Goal: Information Seeking & Learning: Learn about a topic

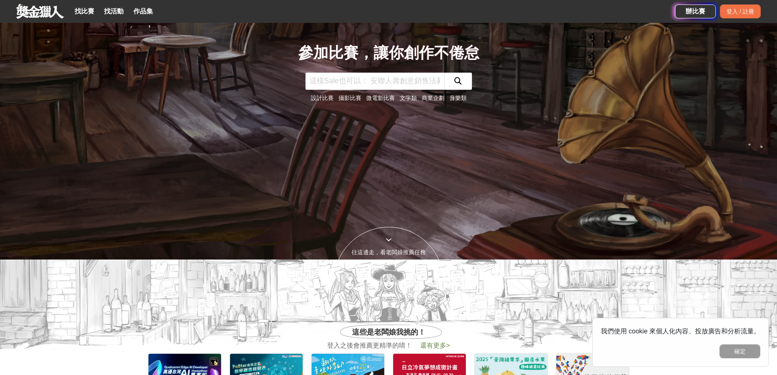
scroll to position [41, 0]
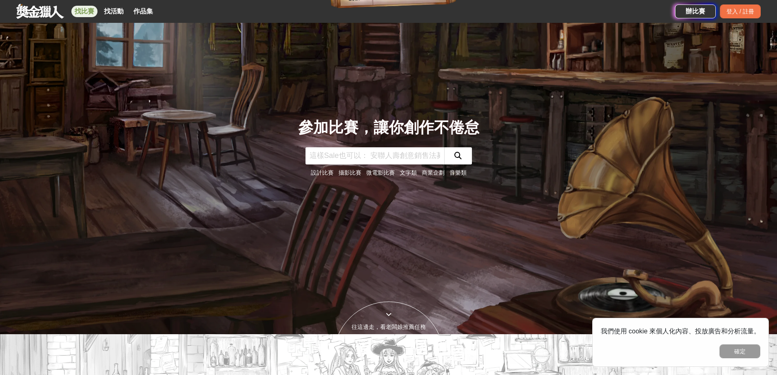
click at [87, 11] on link "找比賽" at bounding box center [84, 11] width 26 height 11
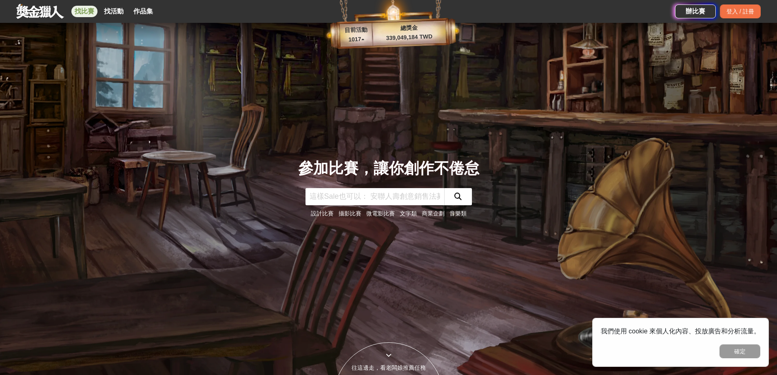
click at [87, 11] on link "找比賽" at bounding box center [84, 11] width 26 height 11
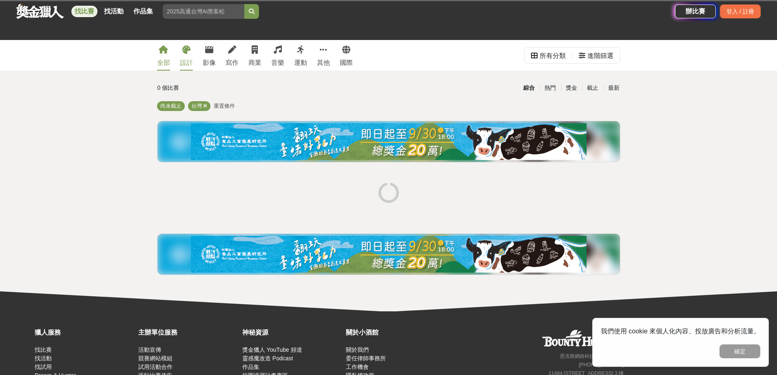
click at [188, 55] on link "設計" at bounding box center [186, 55] width 13 height 31
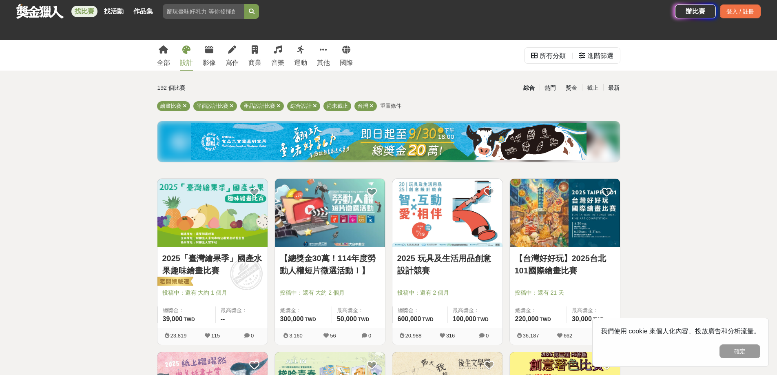
click at [210, 207] on img at bounding box center [212, 213] width 110 height 68
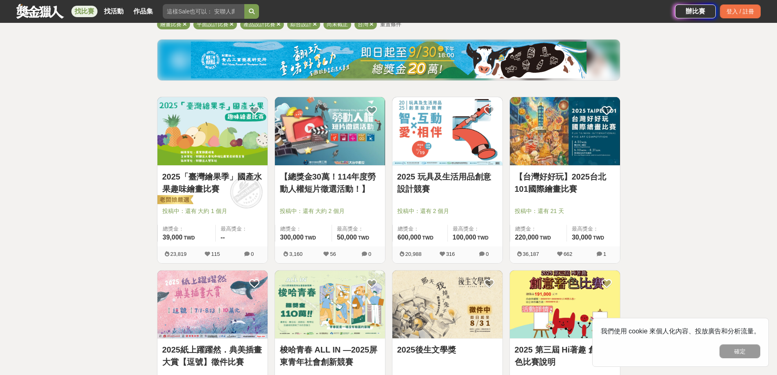
scroll to position [122, 0]
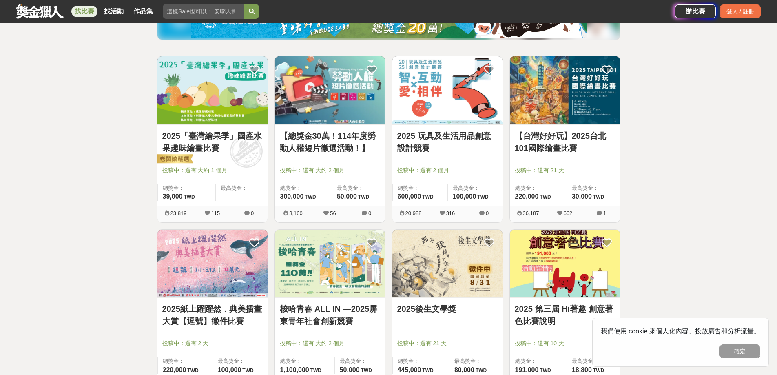
click at [583, 113] on img at bounding box center [565, 90] width 110 height 68
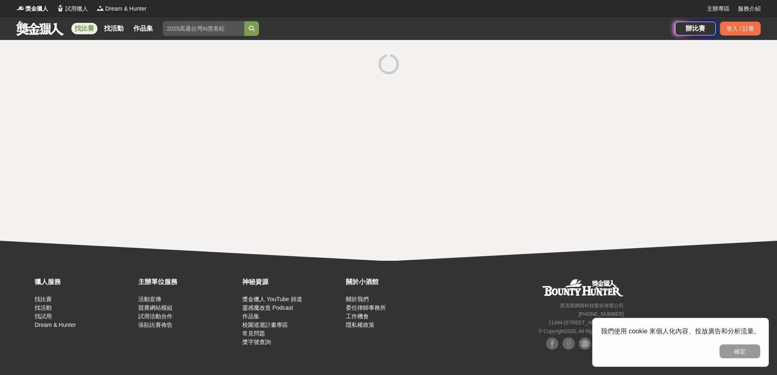
click at [583, 113] on div at bounding box center [388, 150] width 777 height 221
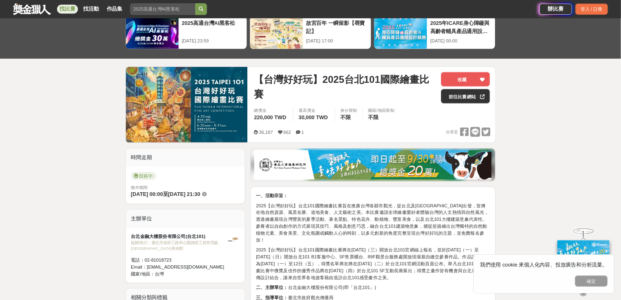
scroll to position [41, 0]
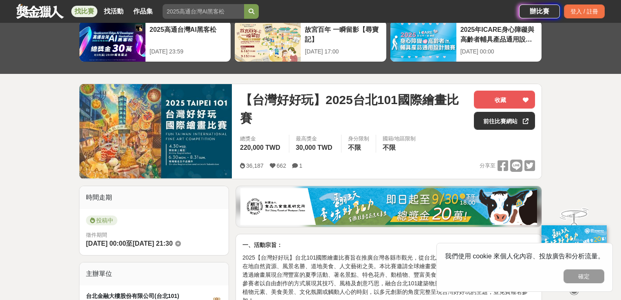
drag, startPoint x: 779, startPoint y: 0, endPoint x: 25, endPoint y: 161, distance: 770.7
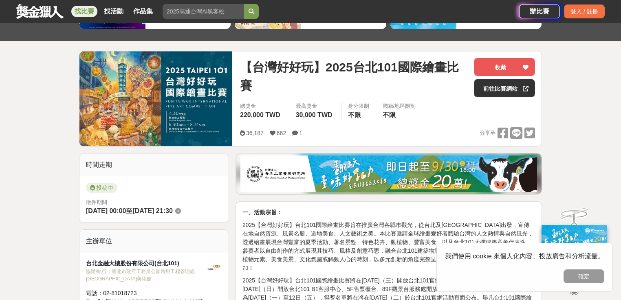
scroll to position [0, 0]
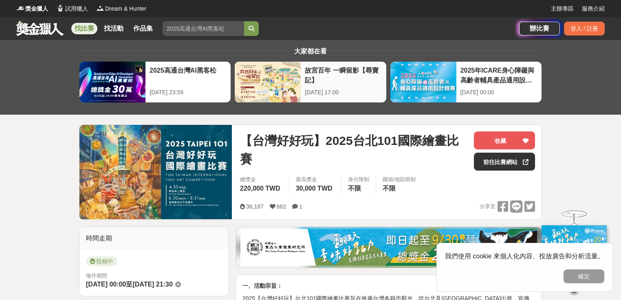
click at [340, 77] on div "故宮百年 一瞬留影【尋寶記】" at bounding box center [343, 75] width 77 height 18
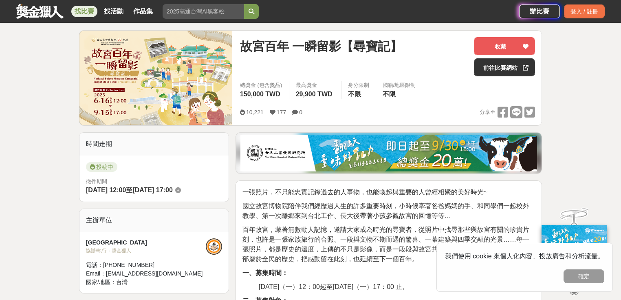
scroll to position [33, 0]
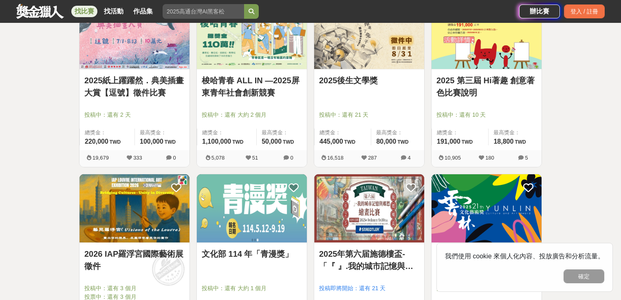
scroll to position [391, 0]
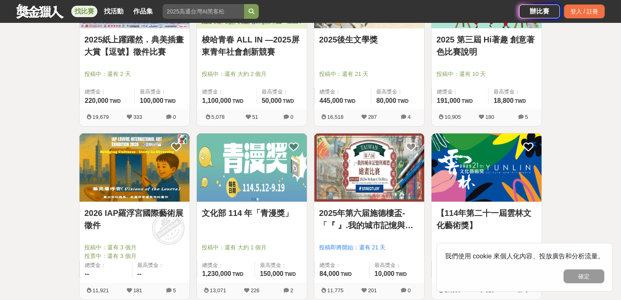
click at [232, 198] on img at bounding box center [252, 167] width 110 height 68
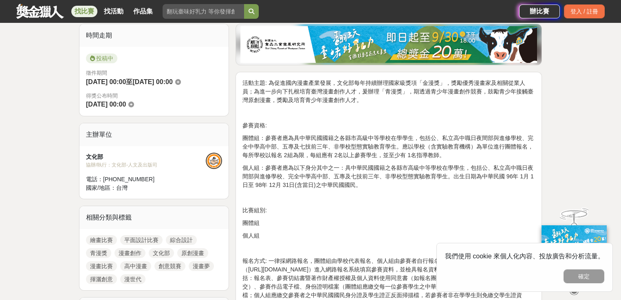
scroll to position [130, 0]
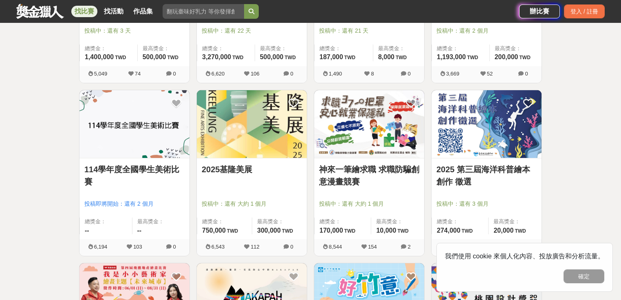
scroll to position [783, 0]
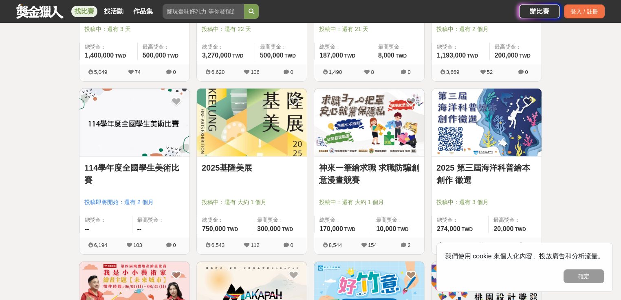
click at [484, 131] on img at bounding box center [487, 122] width 110 height 68
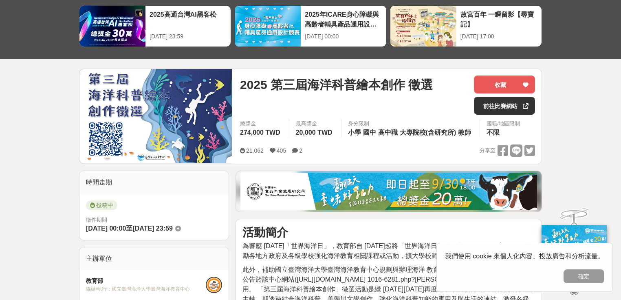
scroll to position [163, 0]
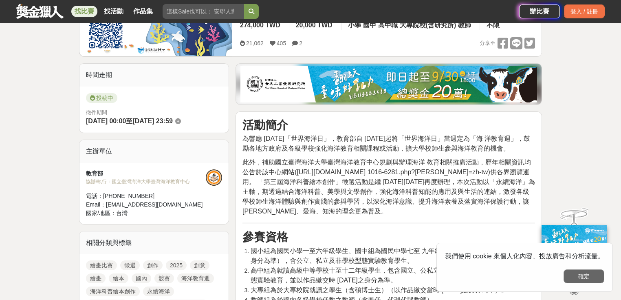
click at [585, 276] on button "確定" at bounding box center [584, 276] width 41 height 14
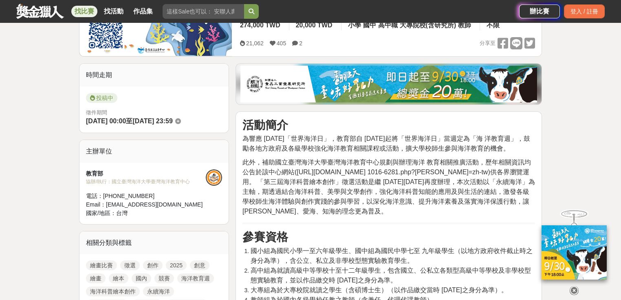
click at [585, 276] on img at bounding box center [574, 252] width 65 height 54
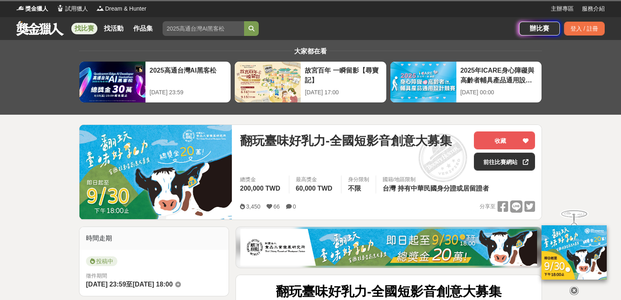
click at [574, 291] on icon at bounding box center [574, 289] width 9 height 9
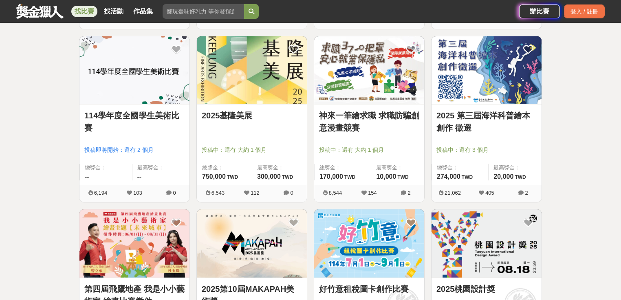
scroll to position [881, 0]
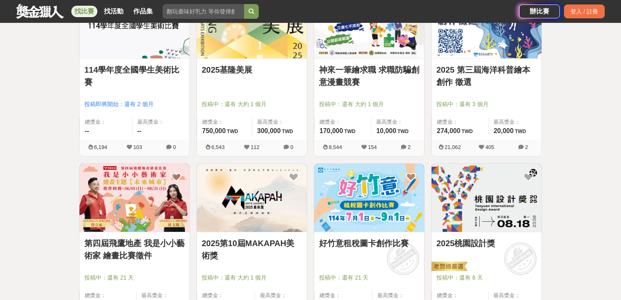
click at [483, 95] on div at bounding box center [489, 93] width 105 height 10
click at [480, 72] on link "2025 第三屆海洋科普繪本創作 徵選" at bounding box center [487, 76] width 100 height 24
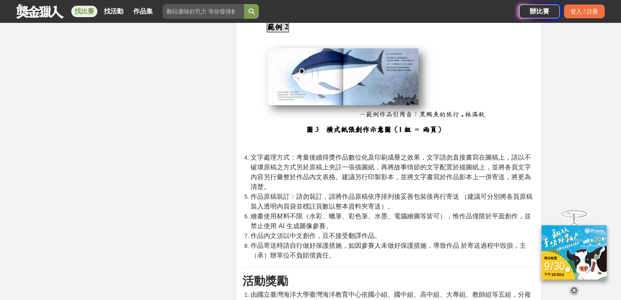
scroll to position [1468, 0]
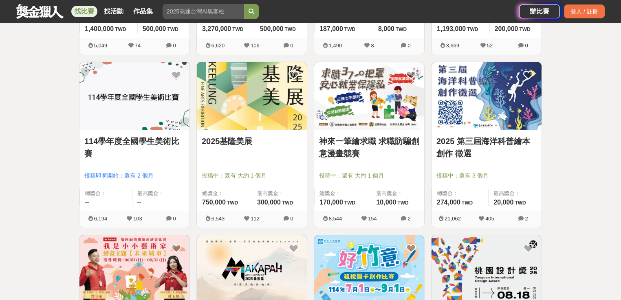
scroll to position [815, 0]
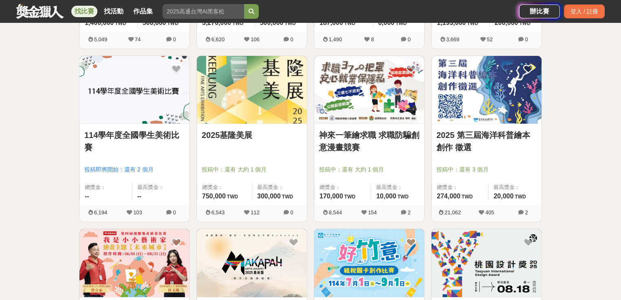
click at [153, 132] on link "114學年度全國學生美術比賽" at bounding box center [134, 141] width 100 height 24
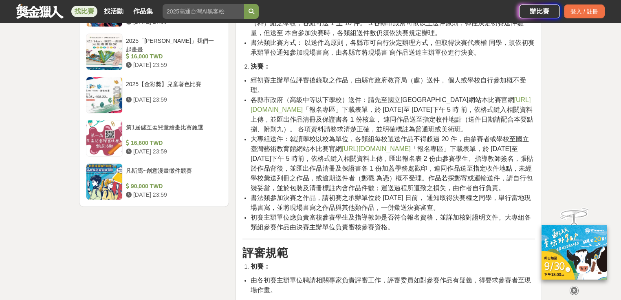
scroll to position [978, 0]
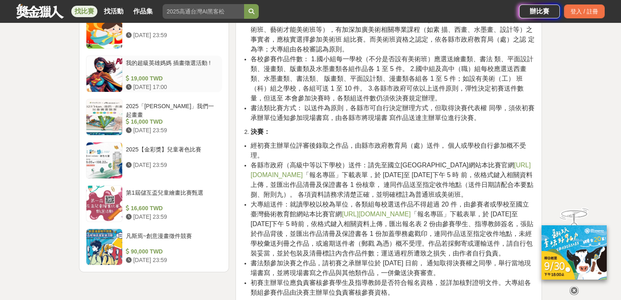
click at [155, 65] on div "我的超級英雄媽媽 插畫徵選活動 !" at bounding box center [172, 66] width 93 height 15
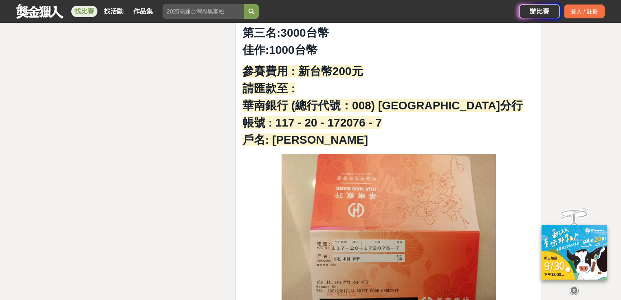
scroll to position [1187, 0]
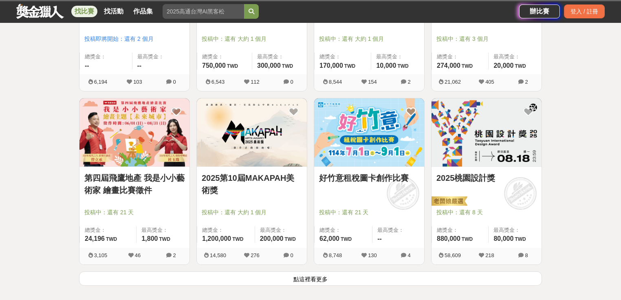
scroll to position [978, 0]
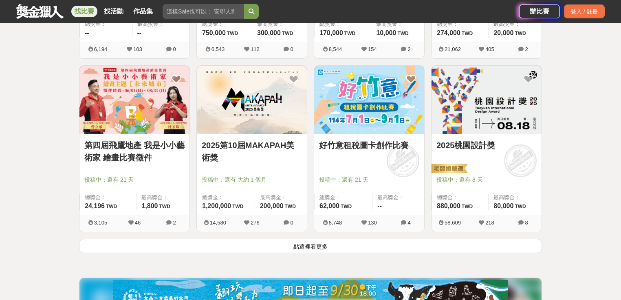
click at [244, 113] on img at bounding box center [252, 100] width 110 height 68
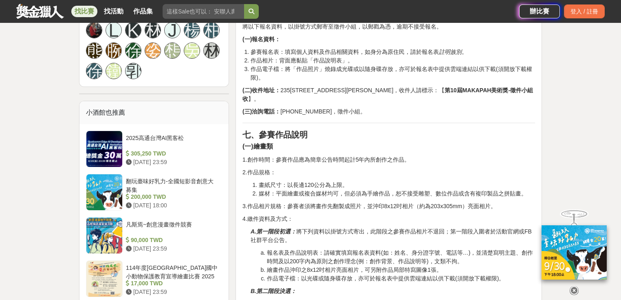
scroll to position [522, 0]
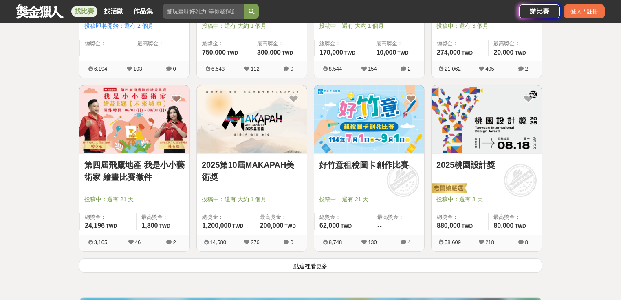
scroll to position [978, 0]
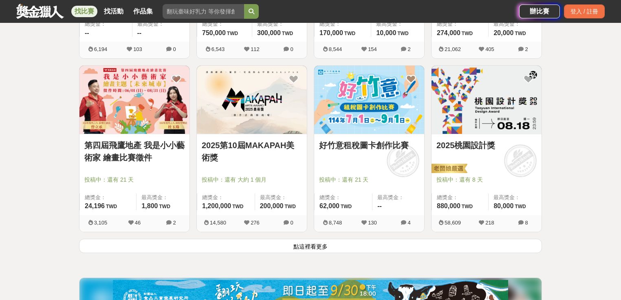
click at [156, 243] on button "點這裡看更多" at bounding box center [310, 245] width 463 height 14
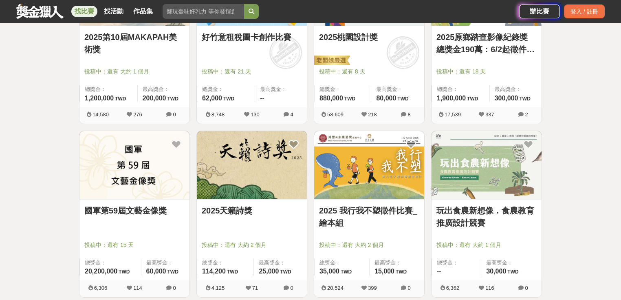
scroll to position [2022, 0]
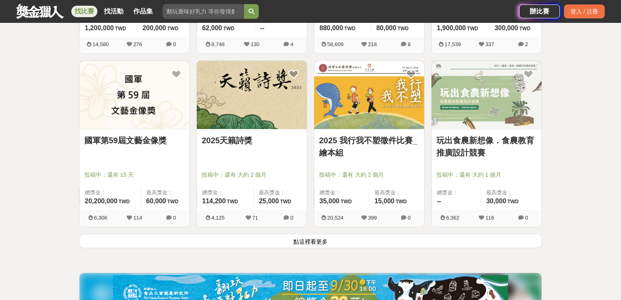
click at [271, 242] on button "點這裡看更多" at bounding box center [310, 241] width 463 height 14
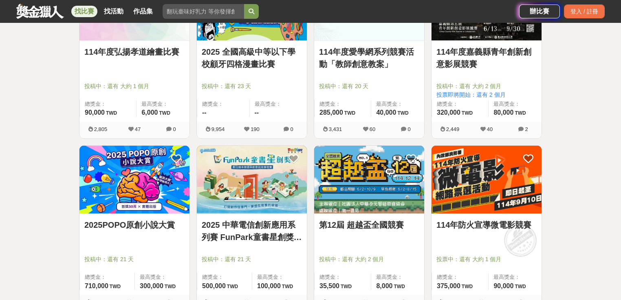
scroll to position [2642, 0]
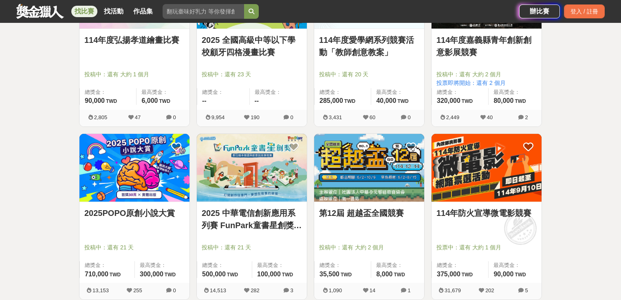
click at [362, 211] on link "第12屆 超越盃全國競賽" at bounding box center [369, 213] width 100 height 12
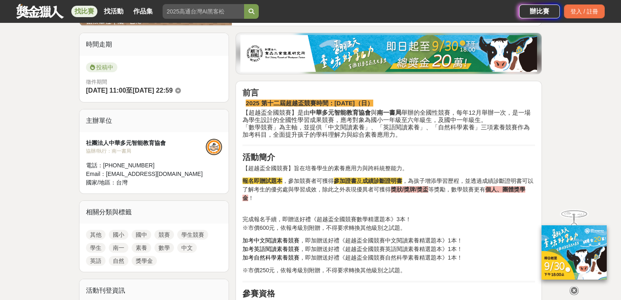
scroll to position [196, 0]
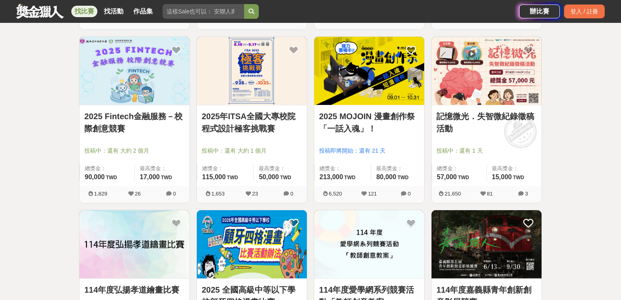
scroll to position [2381, 0]
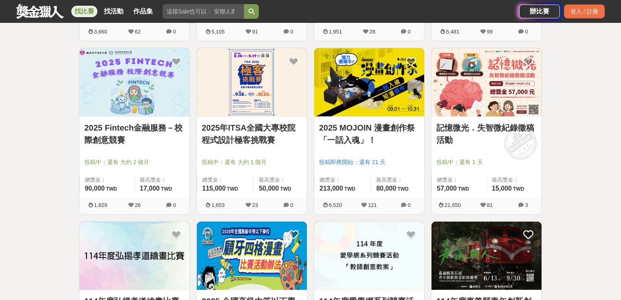
click at [339, 132] on link "2025 MOJOIN 漫畫創作祭「一話入魂」！" at bounding box center [369, 133] width 100 height 24
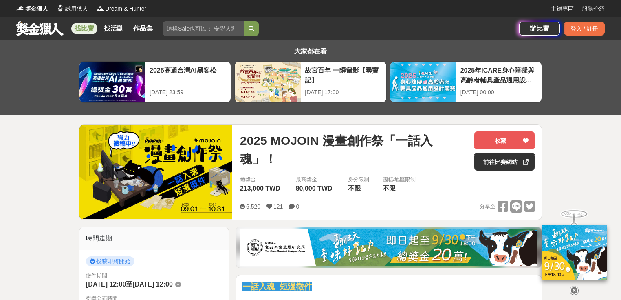
click at [572, 290] on icon at bounding box center [574, 290] width 9 height 9
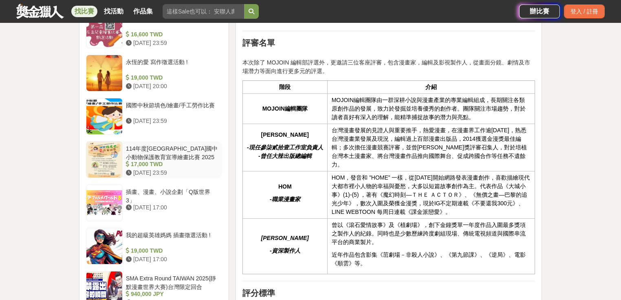
scroll to position [1076, 0]
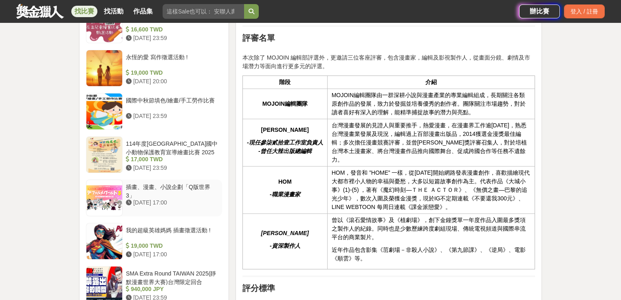
click at [194, 186] on div "插畫、漫畫、小說企劃「Q版世界3」" at bounding box center [172, 190] width 93 height 15
click at [194, 269] on div "SMA Extra Round TAIWAN 2025(靜默漫畫世界大賽)台灣限定回合" at bounding box center [172, 276] width 93 height 15
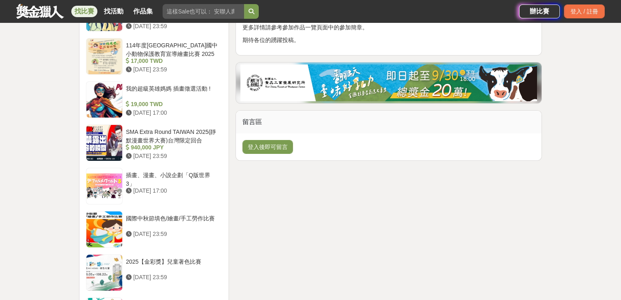
scroll to position [812, 0]
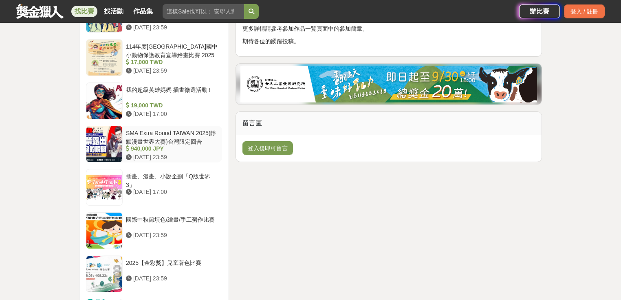
click at [185, 135] on div "SMA Extra Round TAIWAN 2025(靜默漫畫世界大賽)台灣限定回合" at bounding box center [172, 136] width 93 height 15
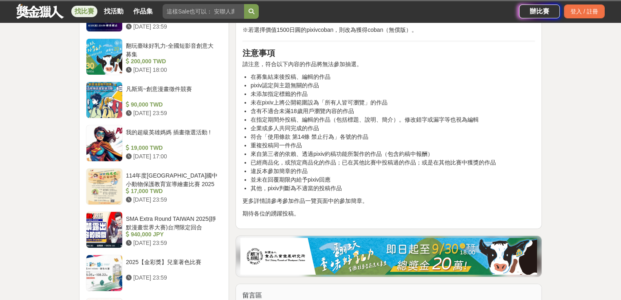
scroll to position [652, 0]
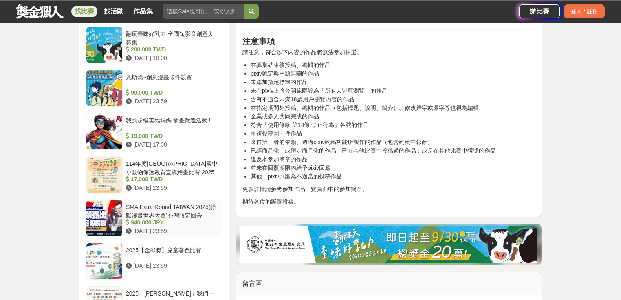
click at [161, 210] on div "SMA Extra Round TAIWAN 2025(靜默漫畫世界大賽)台灣限定回合" at bounding box center [172, 210] width 93 height 15
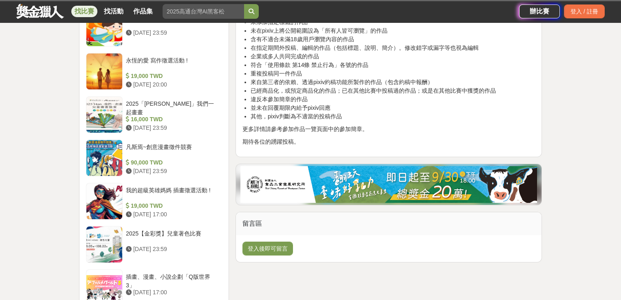
scroll to position [815, 0]
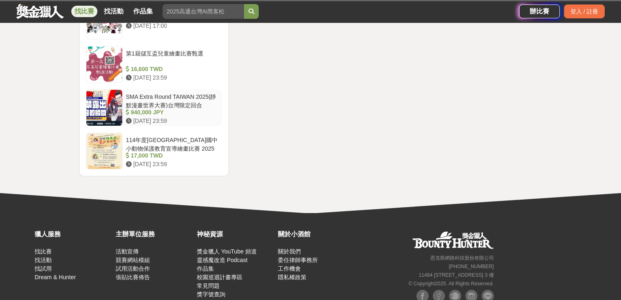
click at [103, 108] on div at bounding box center [104, 108] width 36 height 36
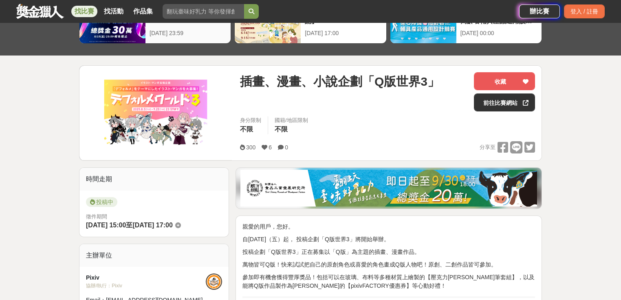
scroll to position [0, 0]
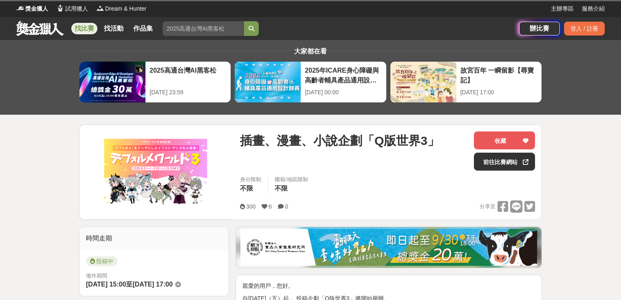
scroll to position [1, 0]
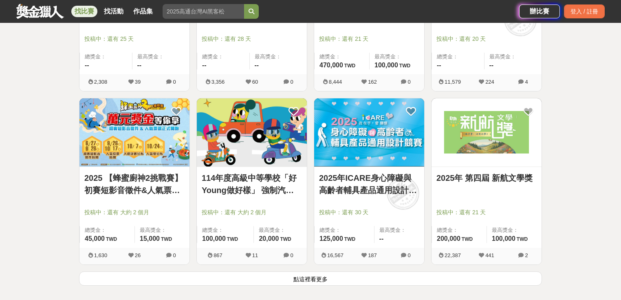
scroll to position [3033, 0]
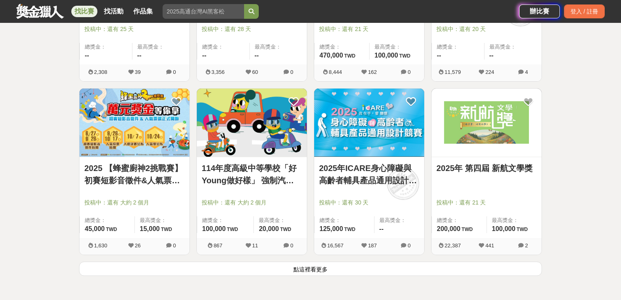
click at [256, 265] on button "點這裡看更多" at bounding box center [310, 268] width 463 height 14
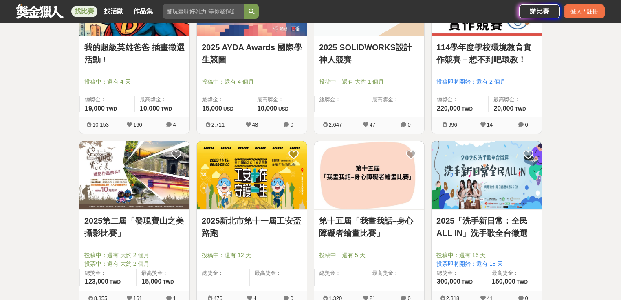
scroll to position [3359, 0]
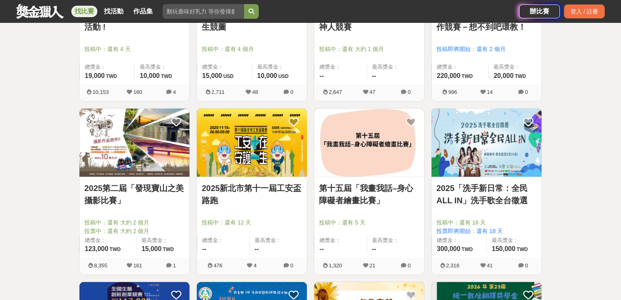
click at [385, 189] on link "第十五屆「我畫我話–身心障礙者繪畫比賽」" at bounding box center [369, 194] width 100 height 24
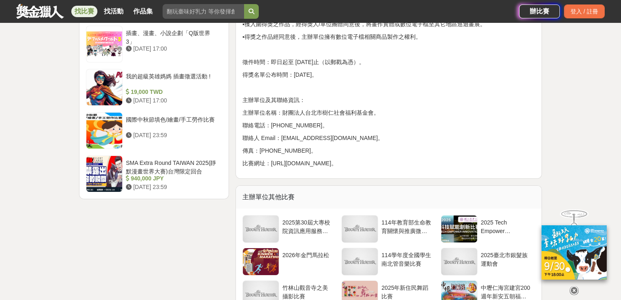
scroll to position [913, 0]
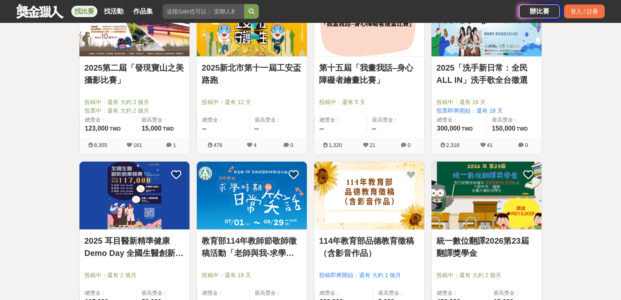
scroll to position [3522, 0]
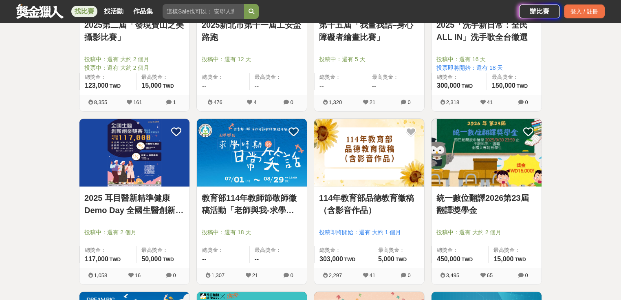
click at [353, 203] on link "114年教育部品德教育徵稿（含影音作品）" at bounding box center [369, 204] width 100 height 24
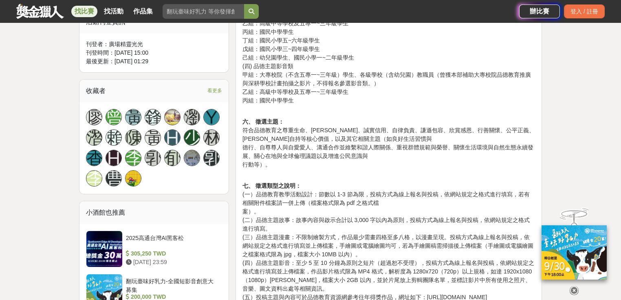
scroll to position [391, 0]
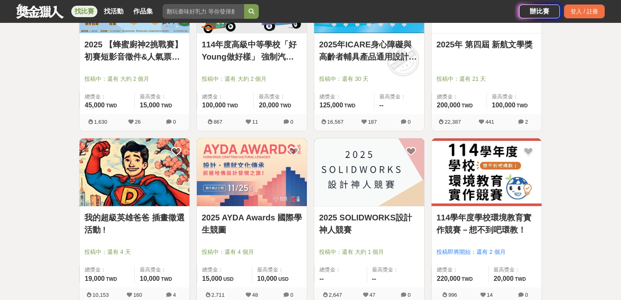
scroll to position [3522, 0]
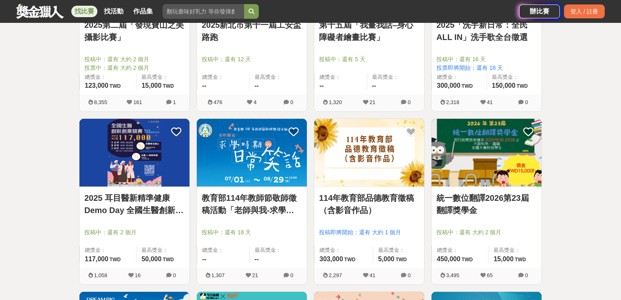
click at [248, 200] on link "教育部114年教師節敬師徵稿活動「老師與我-求學時期的日常笑話」" at bounding box center [252, 204] width 100 height 24
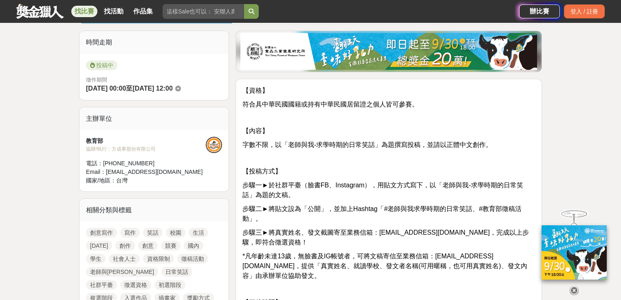
scroll to position [65, 0]
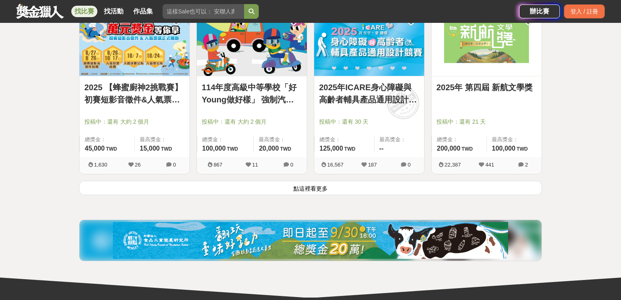
scroll to position [5251, 0]
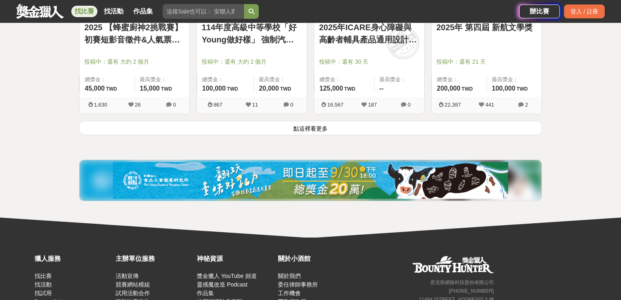
click at [288, 123] on button "點這裡看更多" at bounding box center [310, 128] width 463 height 14
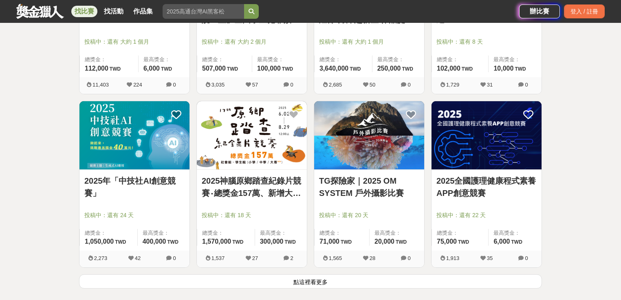
scroll to position [7305, 0]
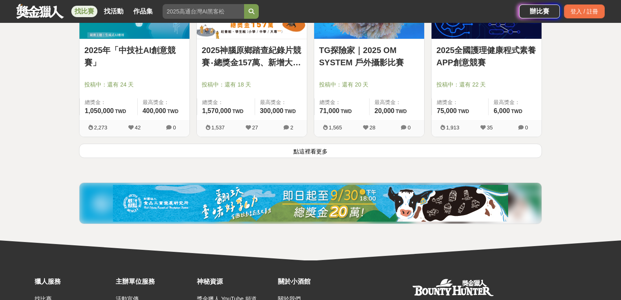
click at [225, 143] on button "點這裡看更多" at bounding box center [310, 150] width 463 height 14
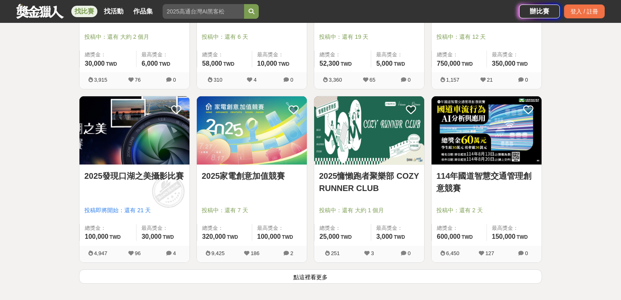
scroll to position [8251, 0]
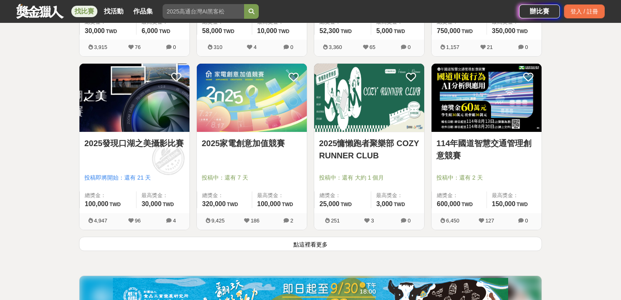
click at [203, 236] on button "點這裡看更多" at bounding box center [310, 243] width 463 height 14
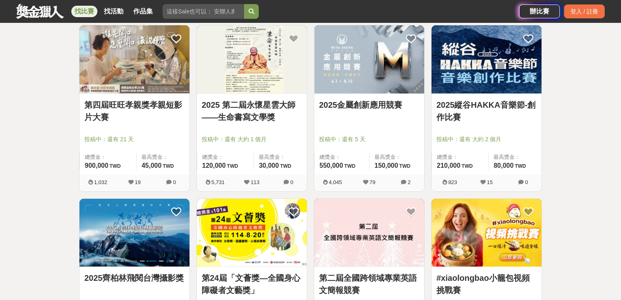
scroll to position [8903, 0]
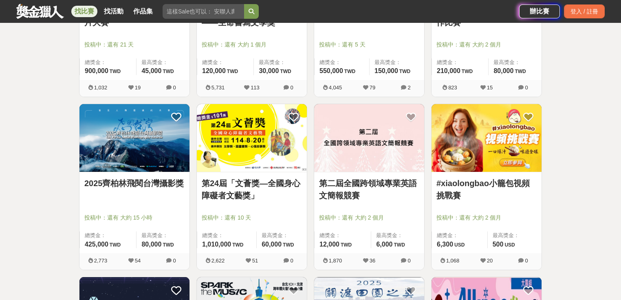
click at [498, 188] on link "#xiaolongbao小籠包視頻挑戰賽" at bounding box center [487, 189] width 100 height 24
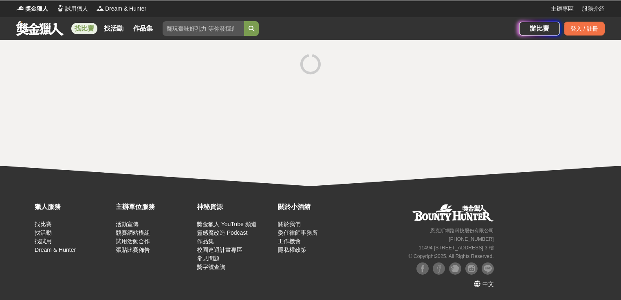
click at [498, 188] on div "獵人服務 找比賽 找活動 找試用 Dream & Hunter 主辦單位服務 活動宣傳 競賽網站模組 試用活動合作 張貼比賽佈告 神秘資源 獎金獵人 YouT…" at bounding box center [310, 242] width 621 height 114
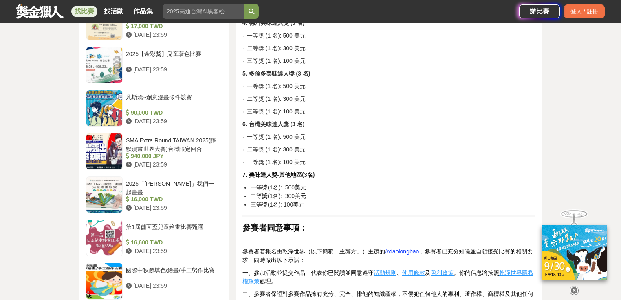
scroll to position [946, 0]
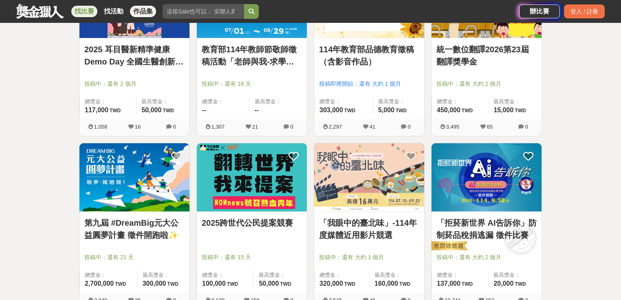
scroll to position [8903, 0]
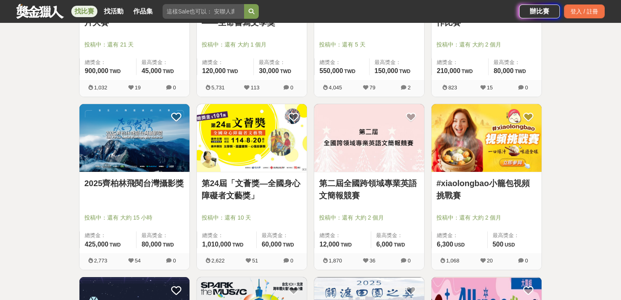
click at [268, 148] on img at bounding box center [252, 138] width 110 height 68
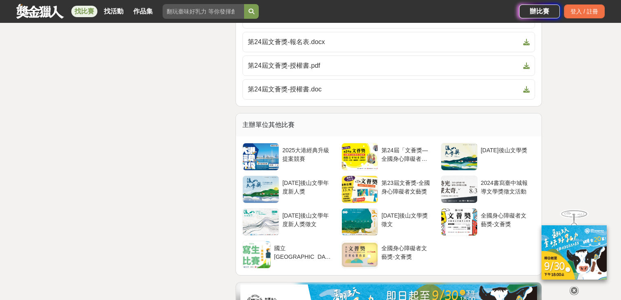
scroll to position [2120, 0]
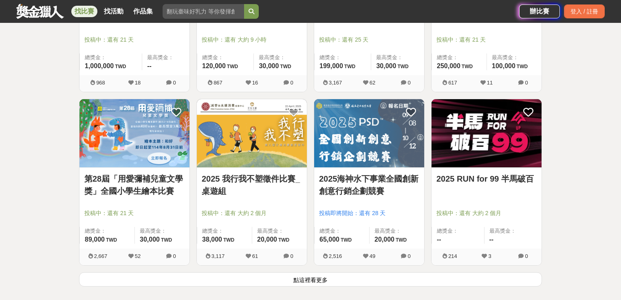
scroll to position [9295, 0]
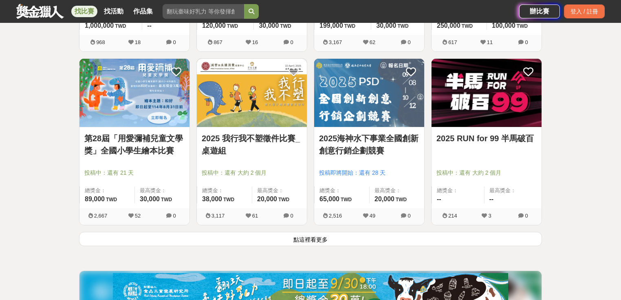
click at [199, 232] on button "點這裡看更多" at bounding box center [310, 239] width 463 height 14
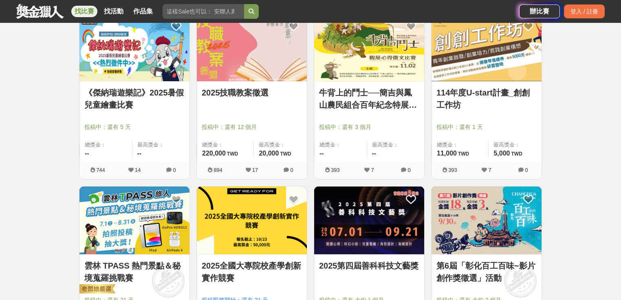
scroll to position [11349, 0]
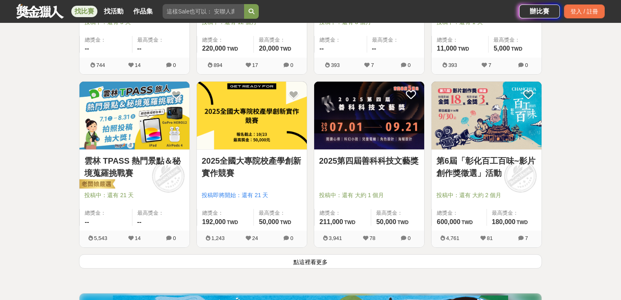
click at [194, 254] on button "點這裡看更多" at bounding box center [310, 261] width 463 height 14
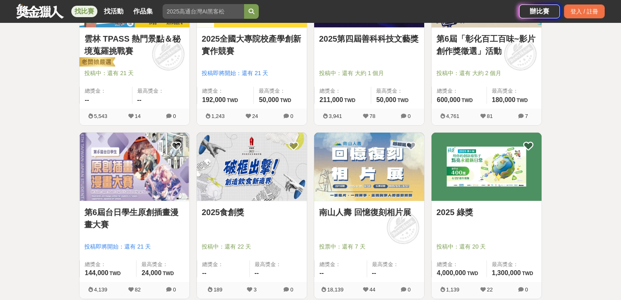
scroll to position [11512, 0]
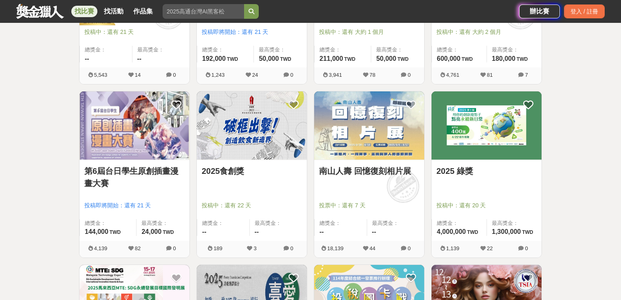
click at [122, 165] on link "第6屆台日學生原創插畫漫畫大賽" at bounding box center [134, 177] width 100 height 24
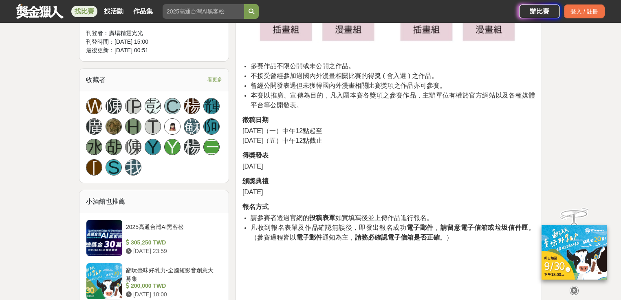
scroll to position [489, 0]
